Goal: Navigation & Orientation: Find specific page/section

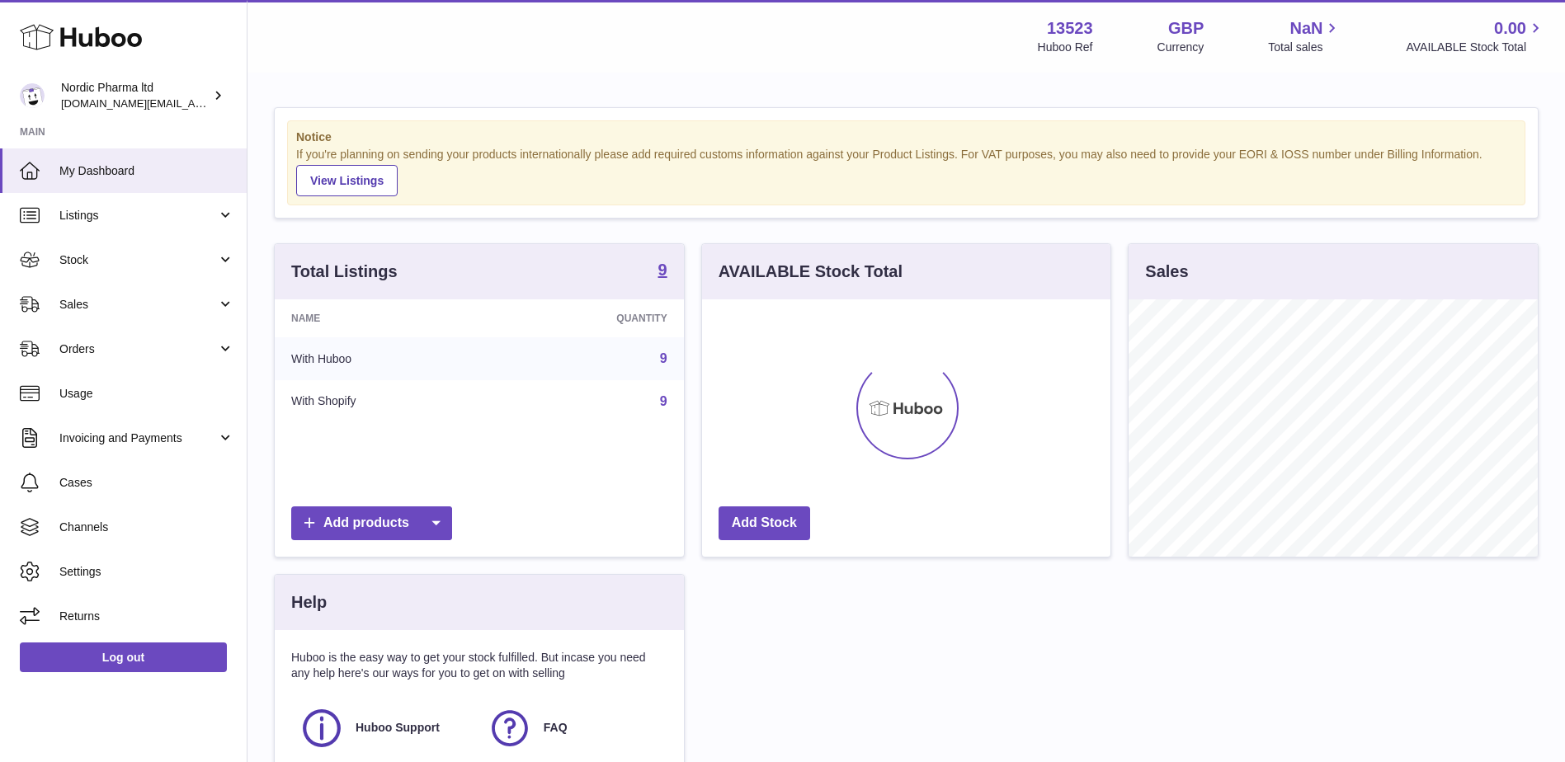
scroll to position [257, 408]
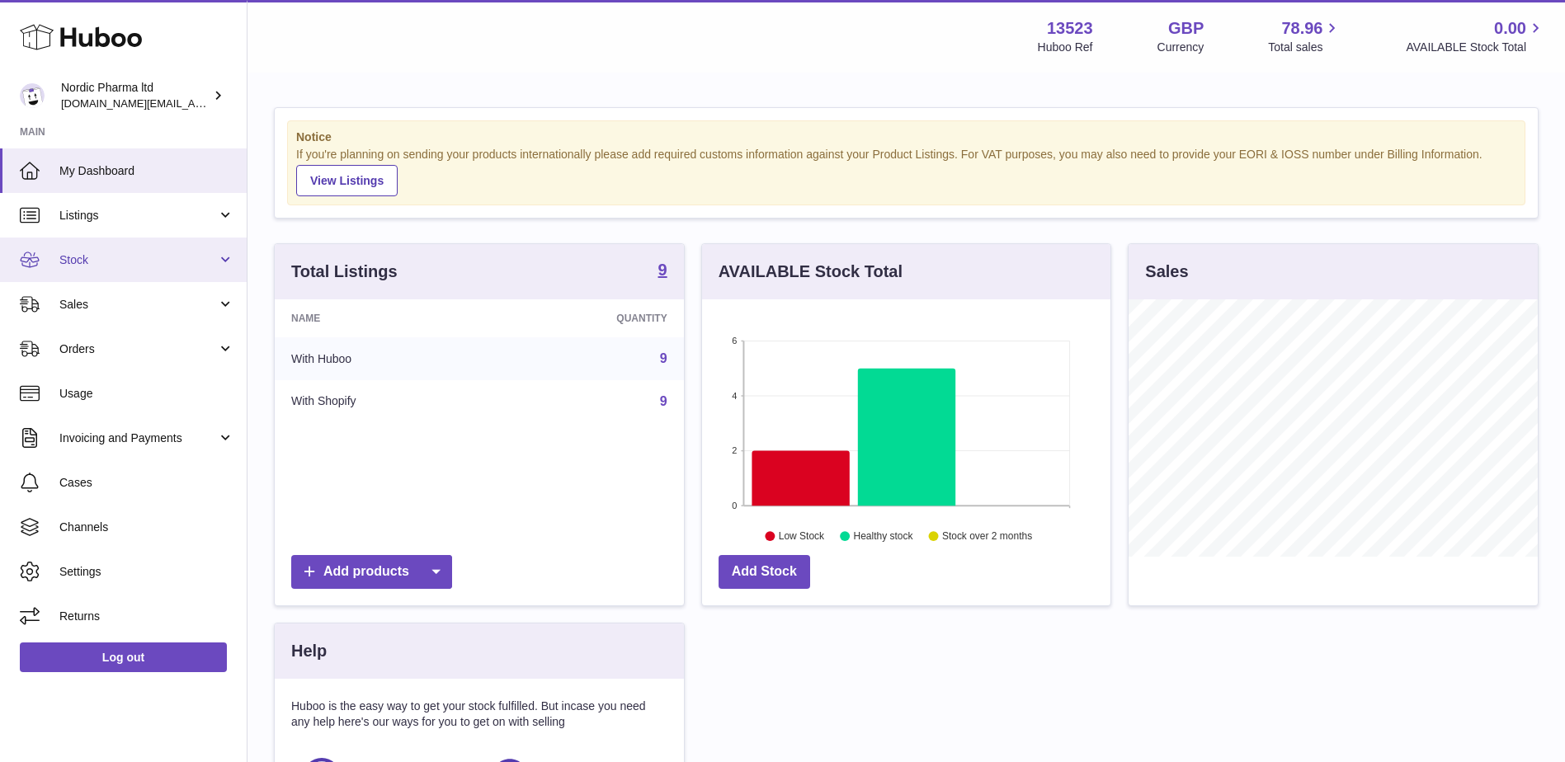
click at [228, 262] on link "Stock" at bounding box center [123, 260] width 247 height 45
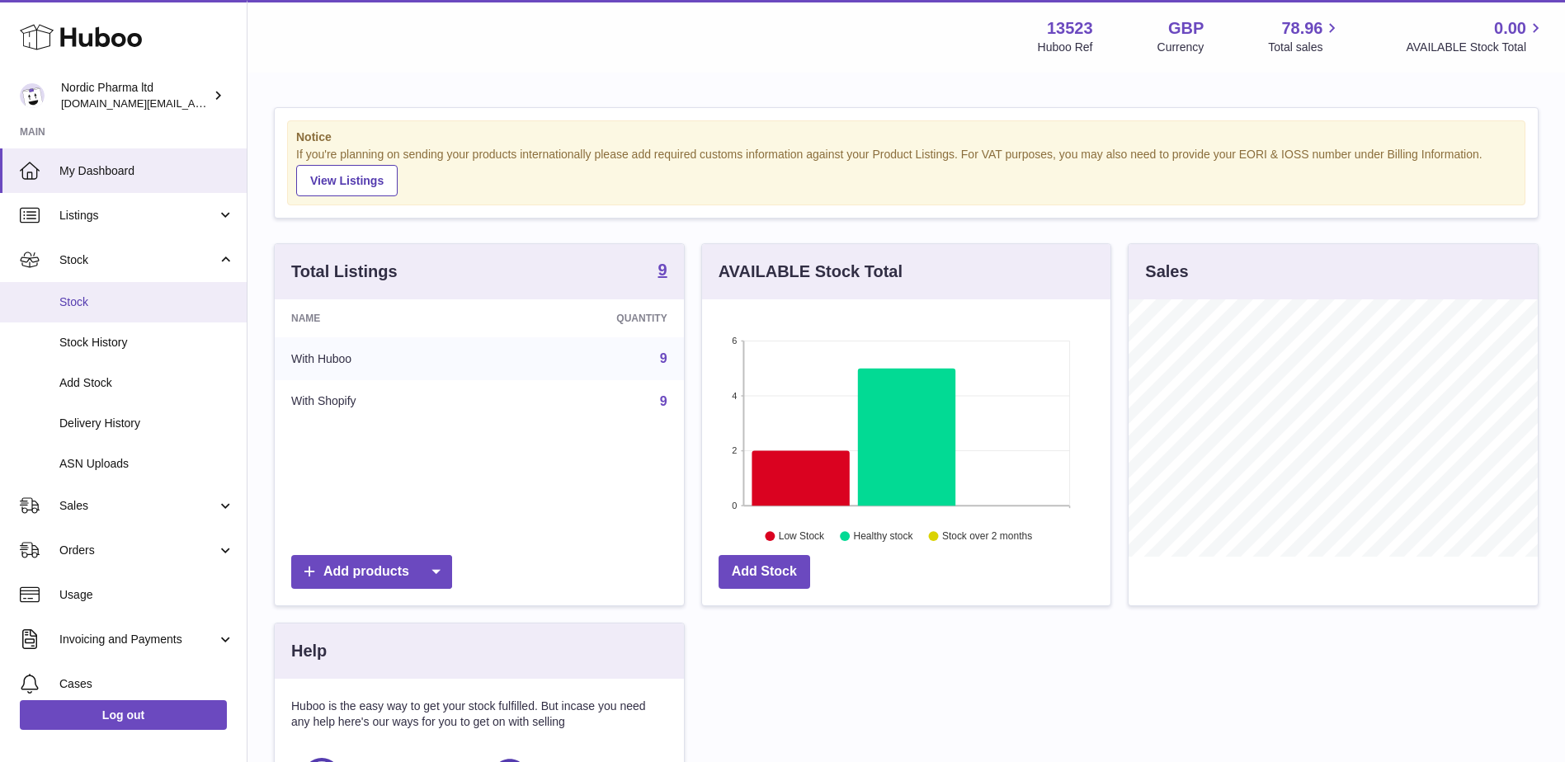
click at [124, 307] on span "Stock" at bounding box center [146, 303] width 175 height 16
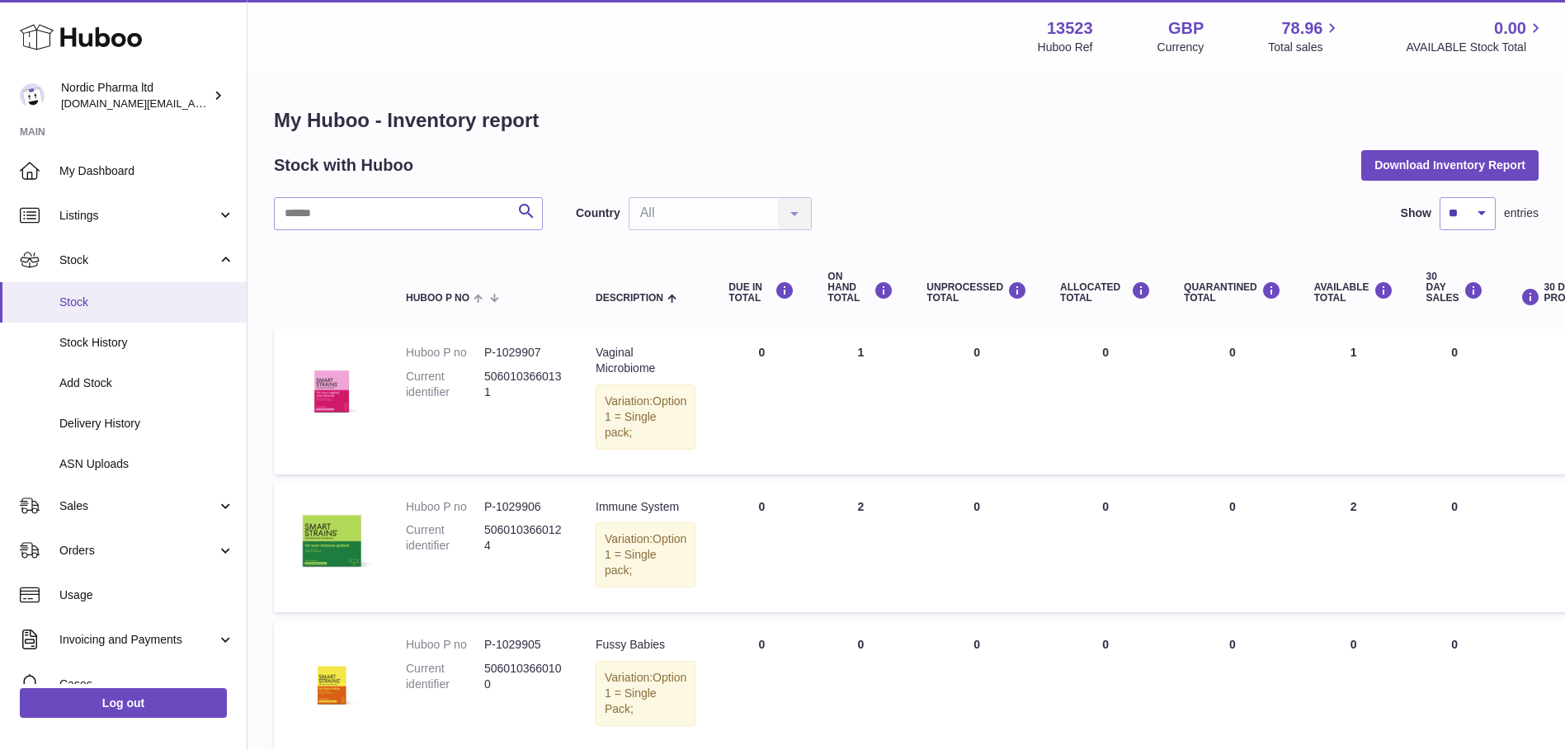
click at [49, 310] on link "Stock" at bounding box center [123, 302] width 247 height 40
click at [76, 354] on link "Stock History" at bounding box center [123, 343] width 247 height 40
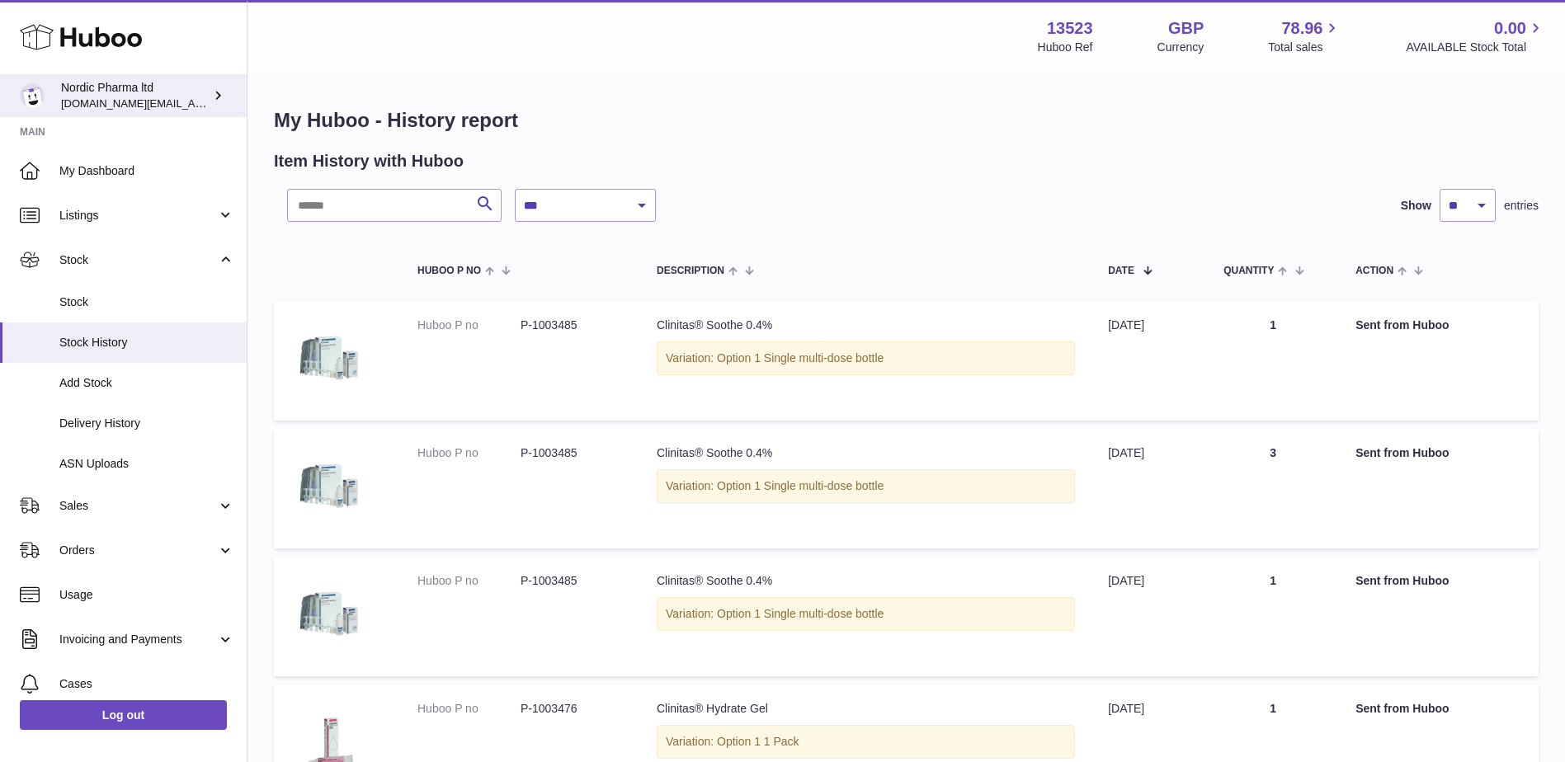
click at [218, 99] on icon at bounding box center [218, 95] width 17 height 17
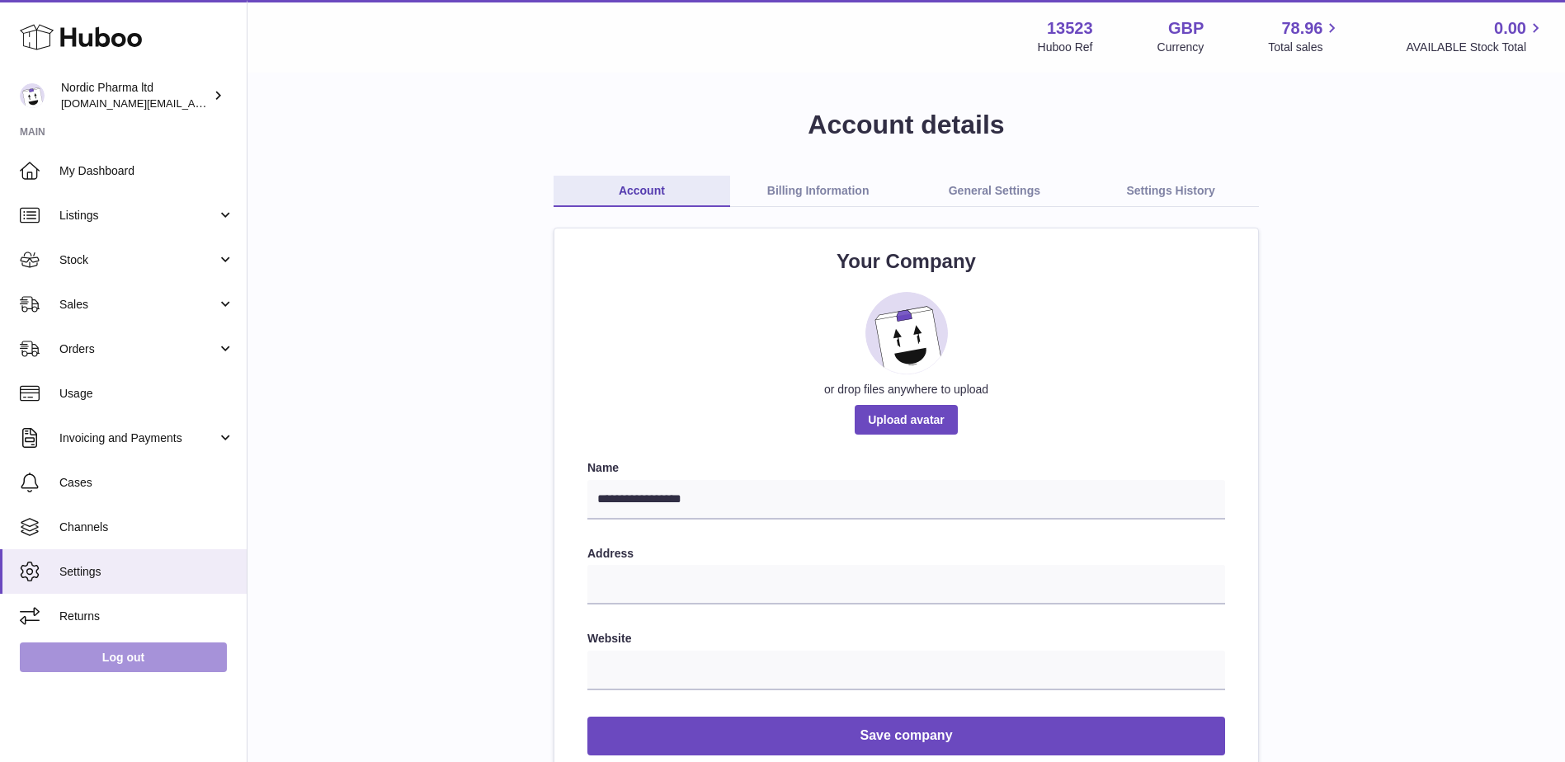
click at [125, 654] on link "Log out" at bounding box center [123, 658] width 207 height 30
